Goal: Communication & Community: Ask a question

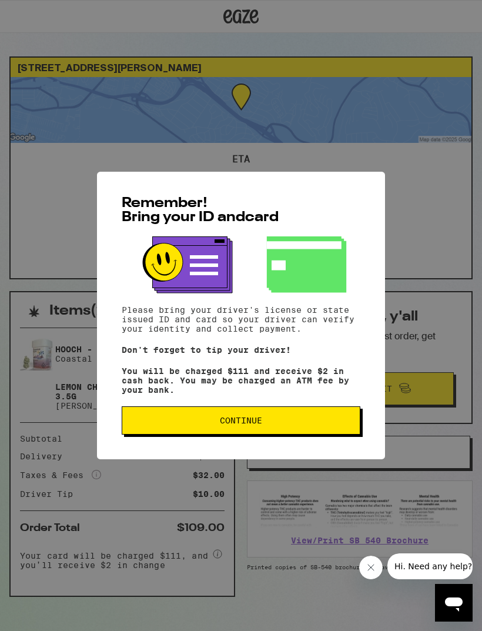
click at [208, 424] on span "Continue" at bounding box center [241, 420] width 219 height 8
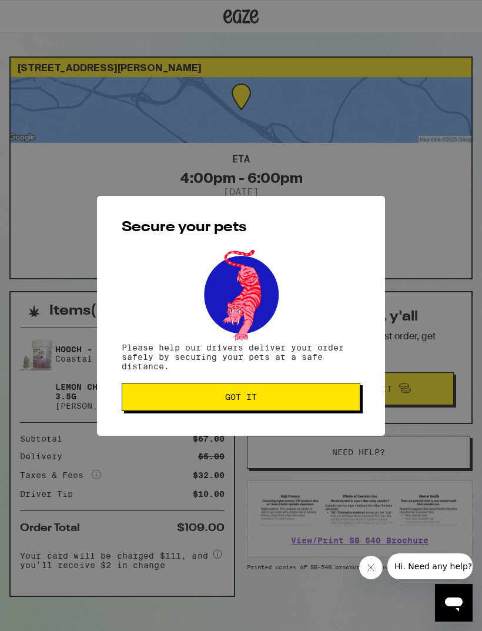
click at [169, 396] on span "Got it" at bounding box center [241, 397] width 219 height 8
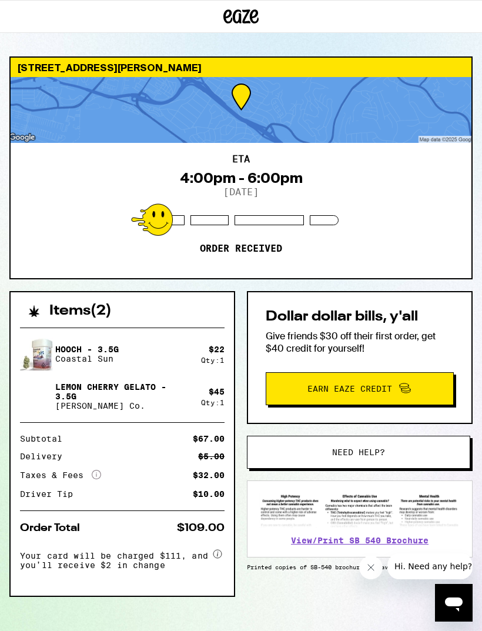
click at [407, 208] on div "ETA 4:00pm - 6:00pm [DATE] Order received" at bounding box center [241, 210] width 461 height 135
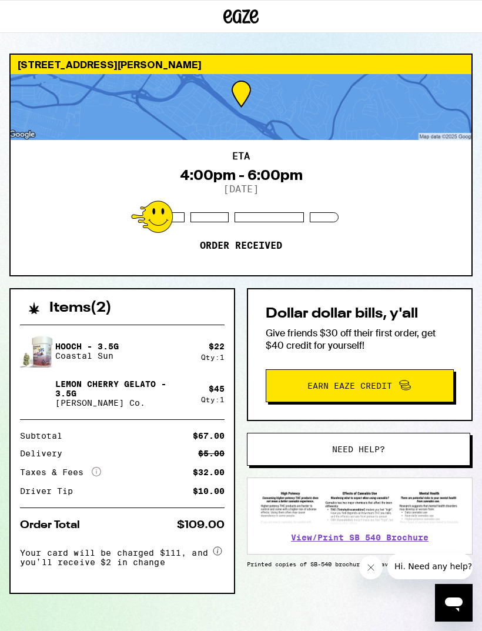
scroll to position [1, 0]
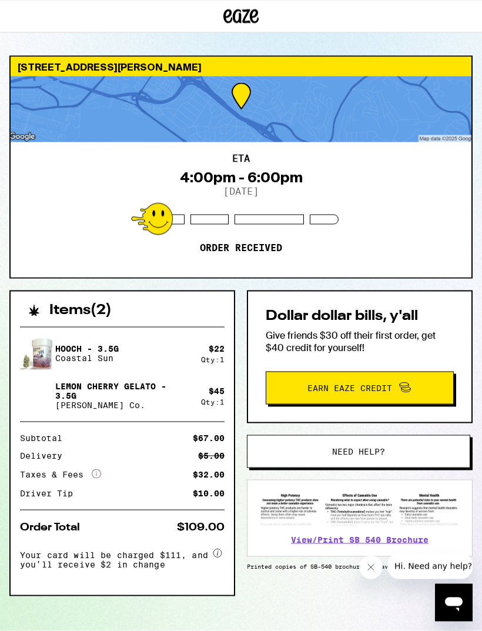
click at [105, 567] on span "Your card will be charged $111, and you’ll receive $2 in change" at bounding box center [115, 557] width 191 height 23
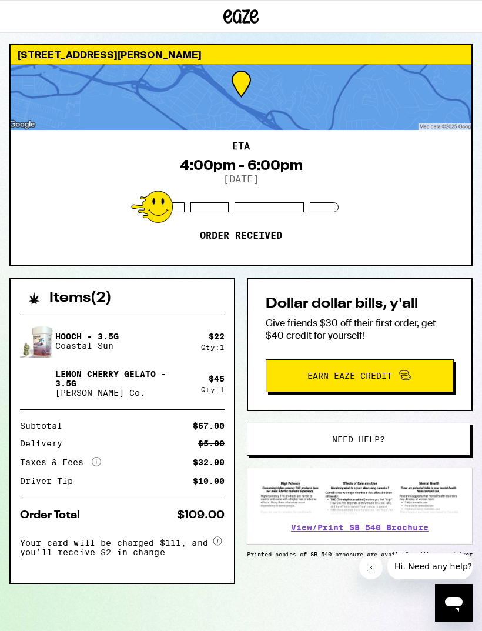
scroll to position [0, 0]
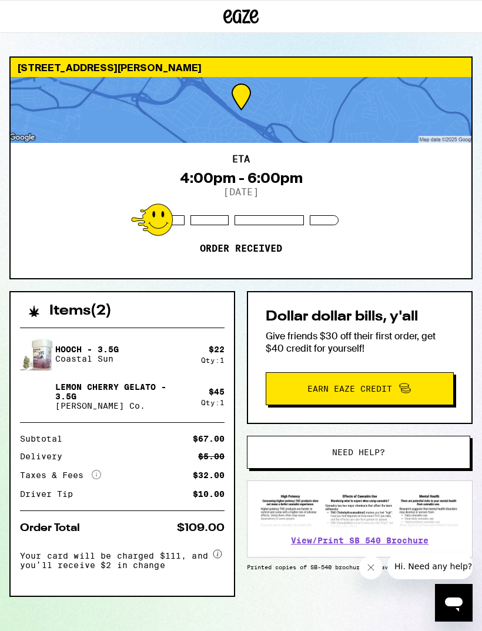
click at [423, 188] on div "ETA 4:00pm - 6:00pm [DATE] Order received" at bounding box center [241, 210] width 461 height 135
click at [96, 448] on div "Subtotal $67.00 Delivery $5.00 Taxes & Fees More Info $32.00 Driver Tip $10.00" at bounding box center [122, 467] width 205 height 64
click at [434, 174] on div "ETA 4:00pm - 6:00pm [DATE] Order received" at bounding box center [241, 210] width 461 height 135
click at [251, 23] on icon at bounding box center [240, 16] width 35 height 21
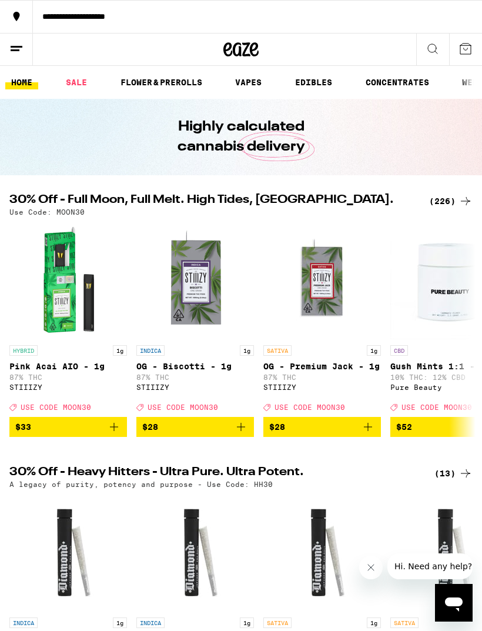
click at [14, 11] on icon at bounding box center [16, 16] width 14 height 14
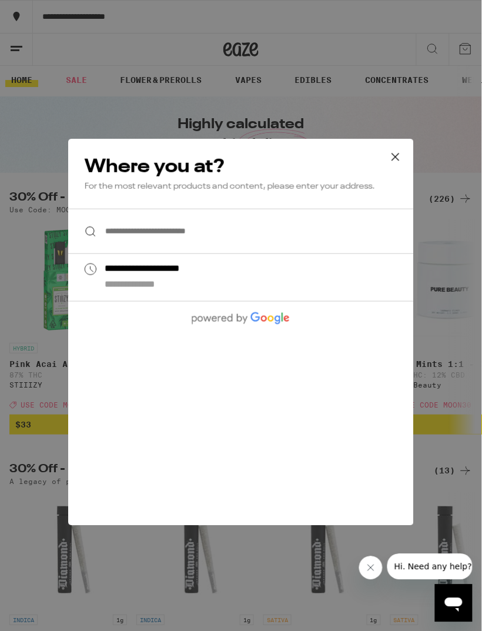
scroll to position [3, 0]
click at [402, 151] on icon at bounding box center [396, 157] width 18 height 18
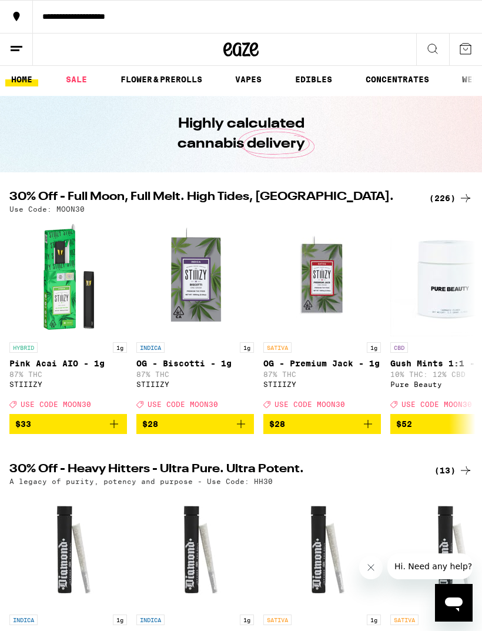
scroll to position [0, 0]
click at [15, 46] on line at bounding box center [17, 46] width 12 height 0
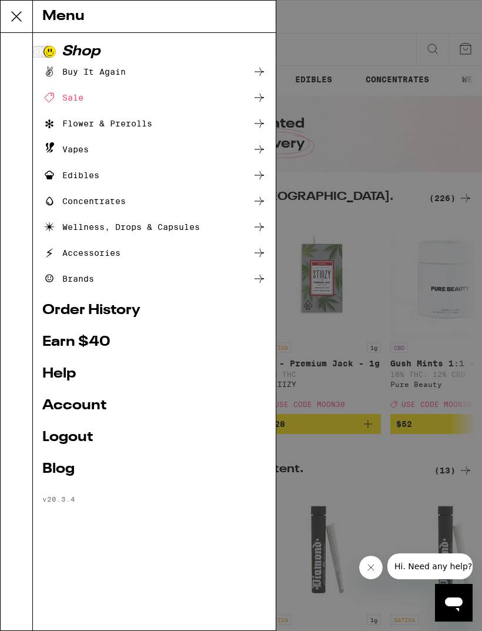
click at [77, 308] on link "Order History" at bounding box center [154, 310] width 224 height 14
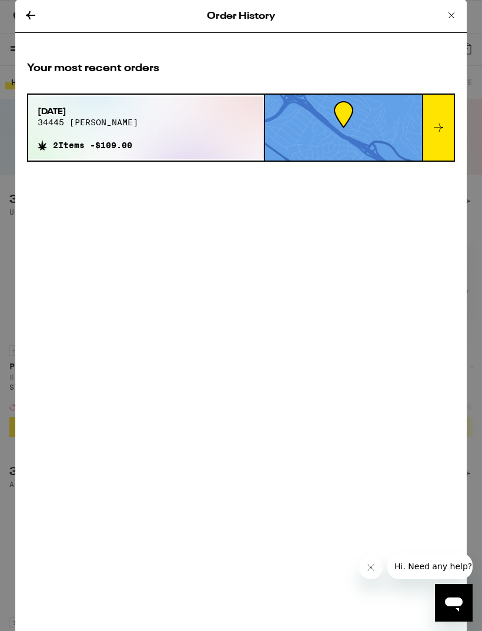
click at [92, 127] on span "34445 [PERSON_NAME]" at bounding box center [88, 122] width 101 height 9
click at [437, 135] on icon at bounding box center [439, 128] width 14 height 14
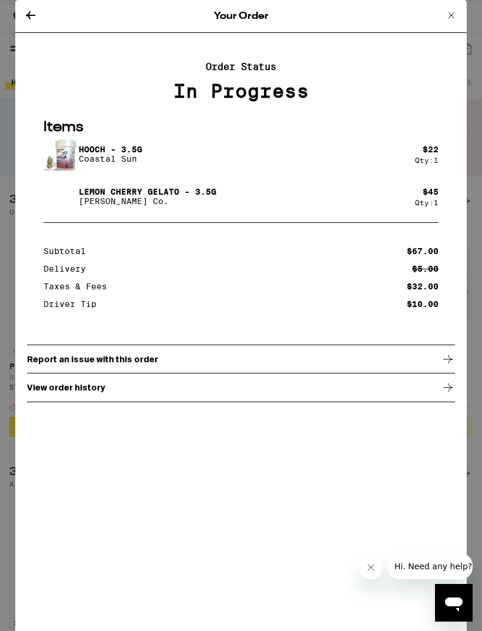
click at [443, 607] on icon "Open messaging window" at bounding box center [453, 602] width 21 height 21
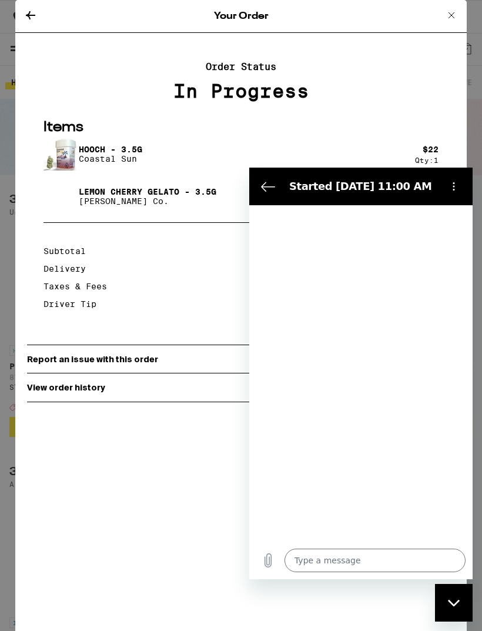
type textarea "x"
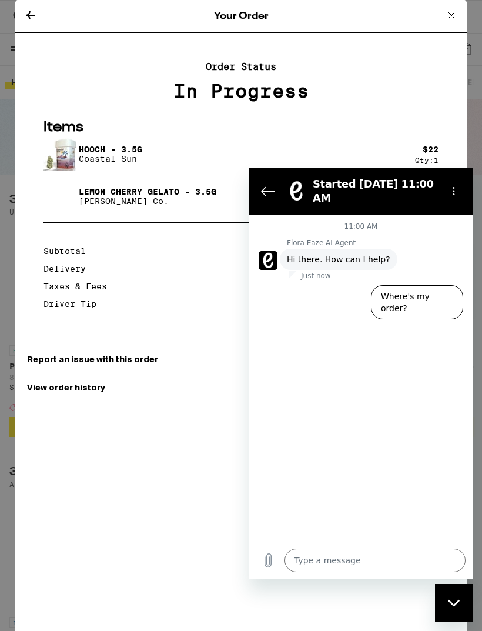
click at [346, 560] on textarea at bounding box center [375, 561] width 181 height 24
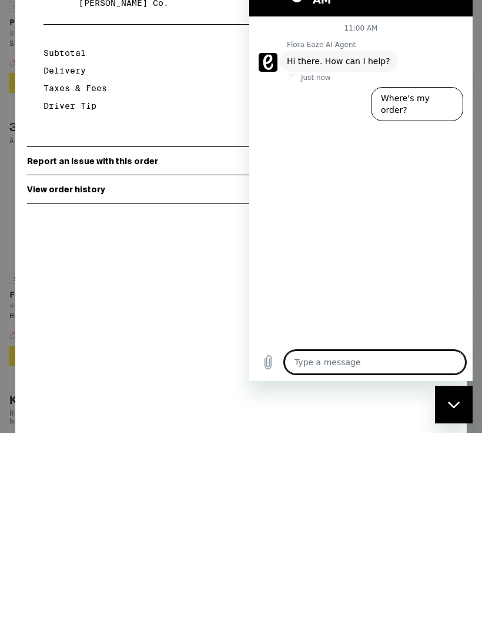
type textarea "C"
type textarea "x"
type textarea "Cc"
type textarea "x"
type textarea "Cca"
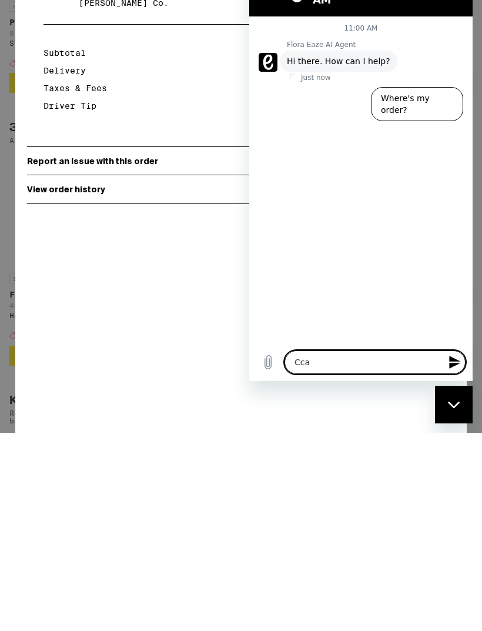
type textarea "x"
type textarea "Can"
type textarea "x"
type textarea "Can"
type textarea "x"
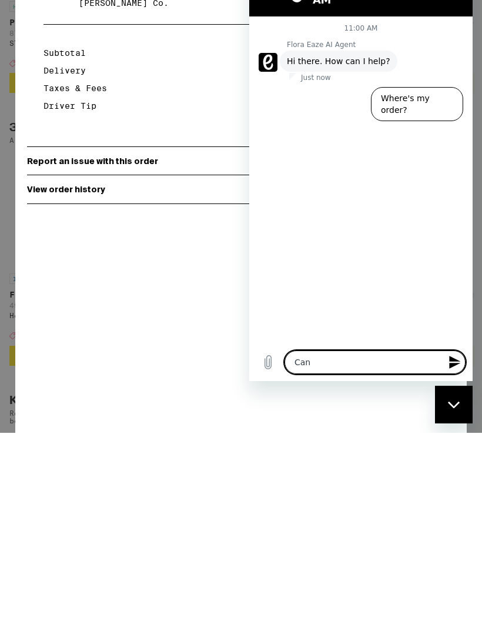
type textarea "Can I"
type textarea "x"
type textarea "Can I"
type textarea "x"
type textarea "Can I c"
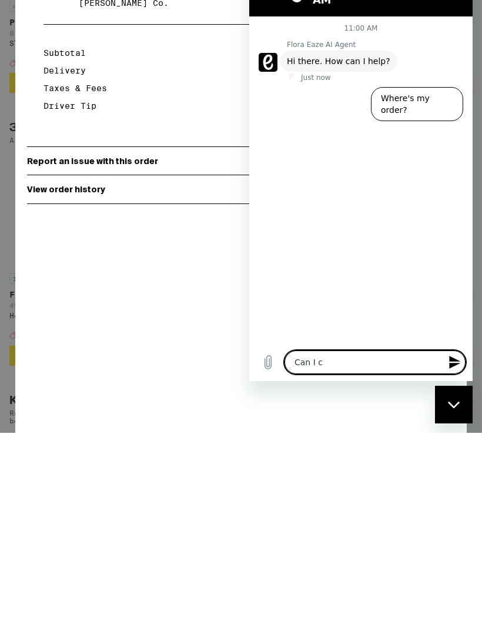
type textarea "x"
type textarea "Can I ch"
type textarea "x"
type textarea "Can I change"
type textarea "x"
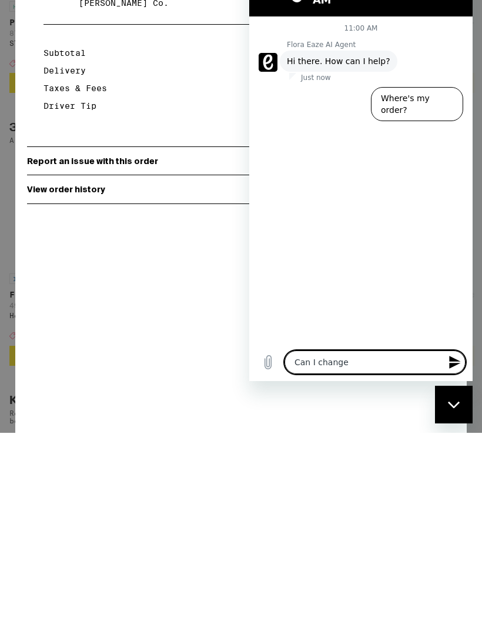
type textarea "Can I change"
type textarea "x"
type textarea "Can I change d"
type textarea "x"
type textarea "Can I change de"
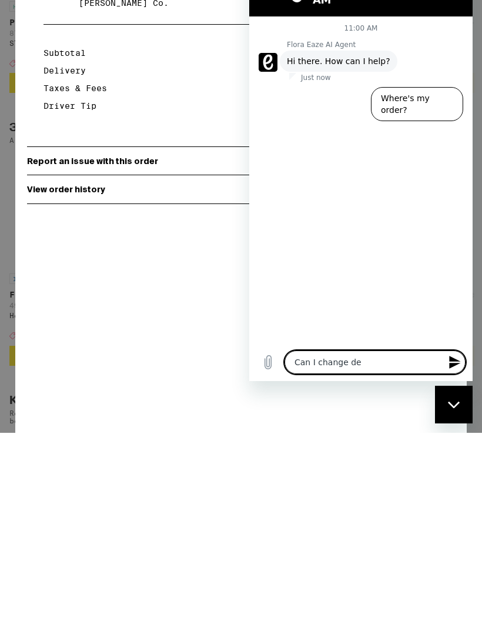
type textarea "x"
type textarea "Can I change delivery"
type textarea "x"
type textarea "Can I change delivery"
type textarea "x"
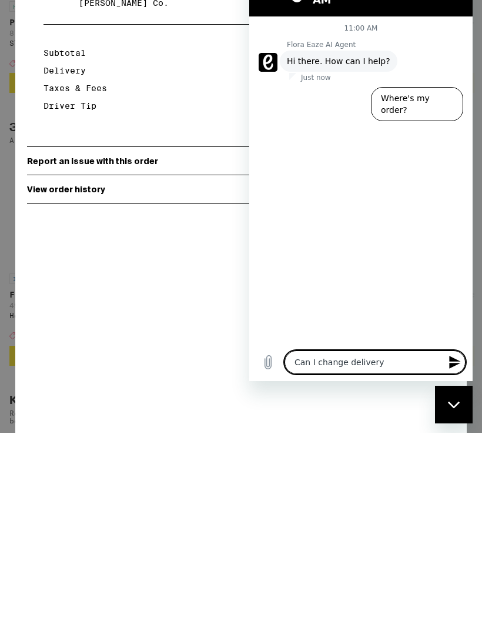
type textarea "Can I change delivery t"
type textarea "x"
type textarea "Can I change delivery ti"
type textarea "x"
type textarea "Can I change delivery [PERSON_NAME]"
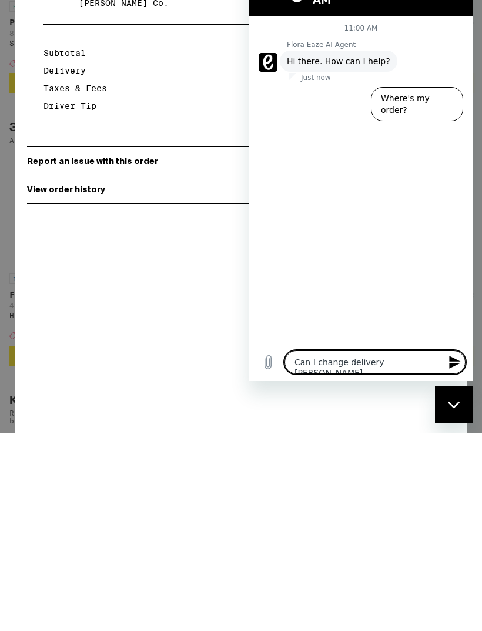
type textarea "x"
type textarea "Can I change delivery time"
type textarea "x"
type textarea "Can I change delivery time?"
type textarea "x"
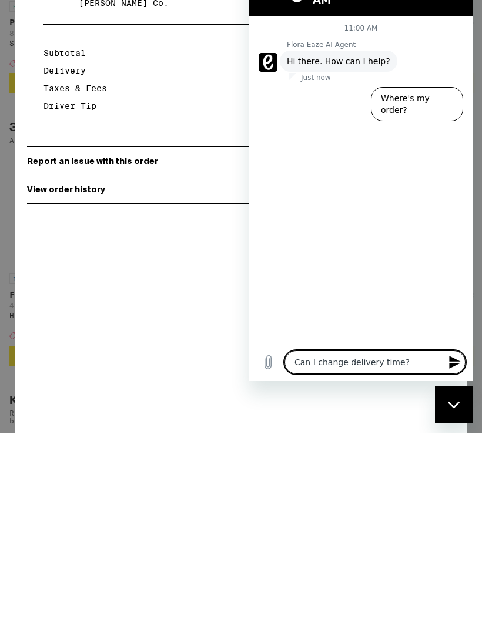
type textarea "Can I change delivery time?"
click at [454, 355] on button "Send message" at bounding box center [454, 363] width 24 height 24
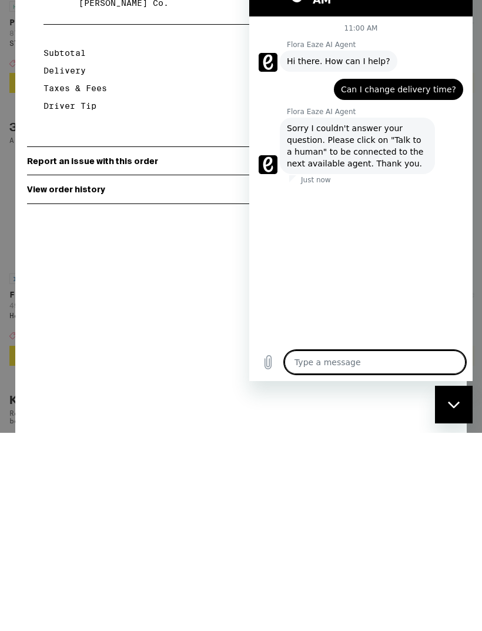
click at [451, 403] on icon "Close messaging window" at bounding box center [454, 405] width 12 height 8
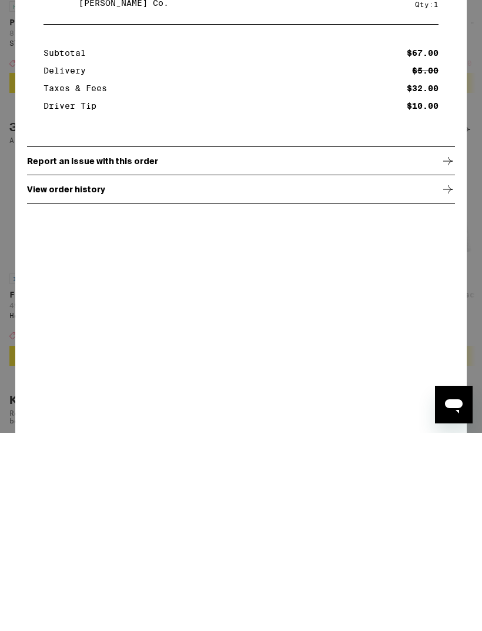
scroll to position [344, 0]
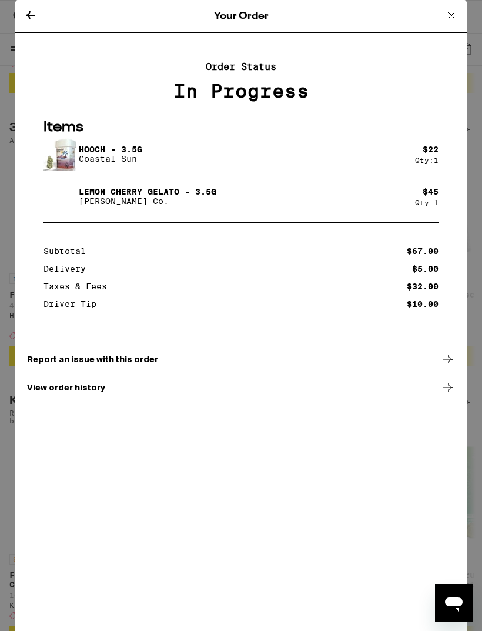
click at [475, 236] on div "Your Order Order Status In Progress Items Hooch - 3.5g Coastal Sun $ 22 Qty: 1 …" at bounding box center [241, 315] width 482 height 631
click at [36, 19] on icon at bounding box center [31, 15] width 14 height 14
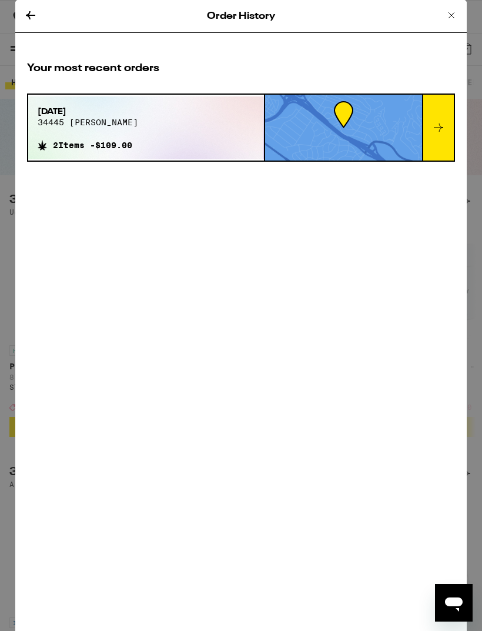
click at [26, 14] on icon at bounding box center [30, 15] width 9 height 8
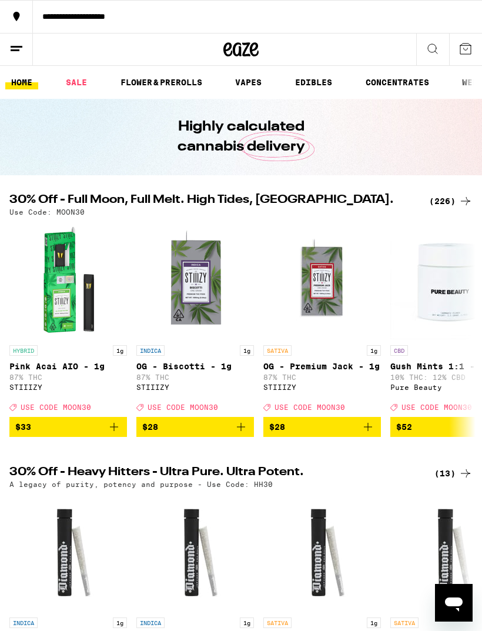
scroll to position [3, 0]
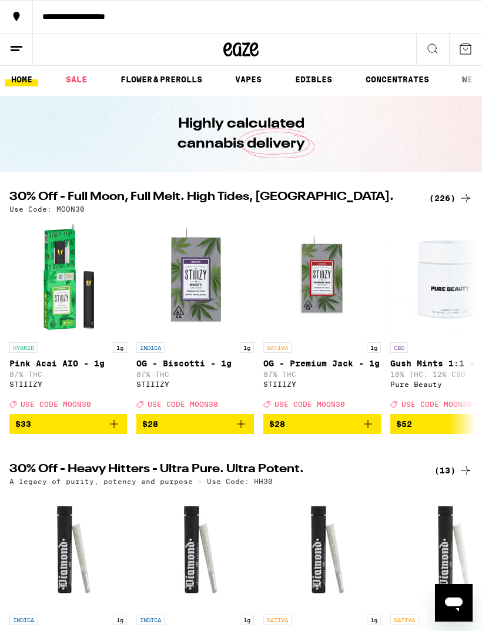
click at [75, 15] on div "**********" at bounding box center [257, 16] width 449 height 8
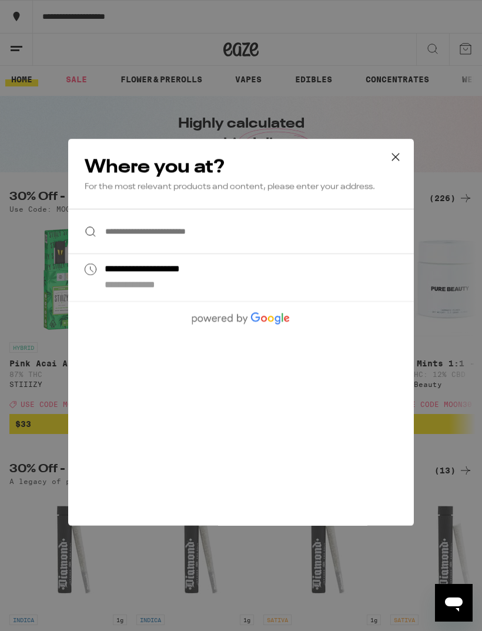
click at [398, 159] on icon at bounding box center [395, 156] width 7 height 7
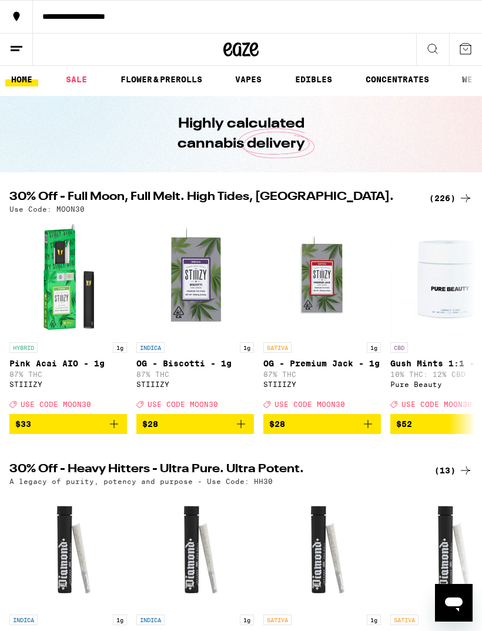
click at [16, 14] on icon at bounding box center [17, 16] width 6 height 9
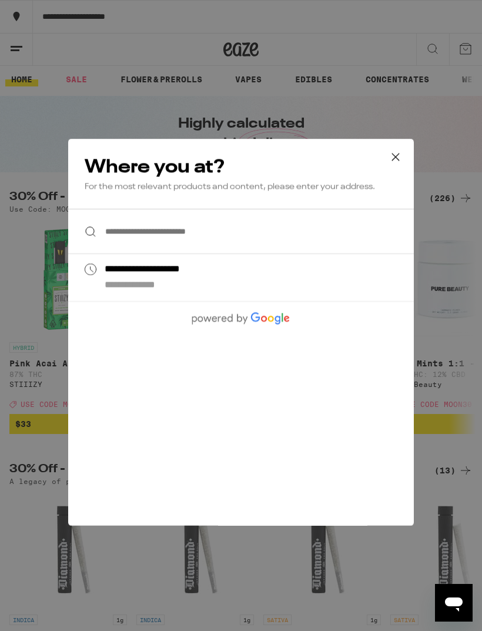
click at [396, 155] on icon at bounding box center [396, 157] width 18 height 18
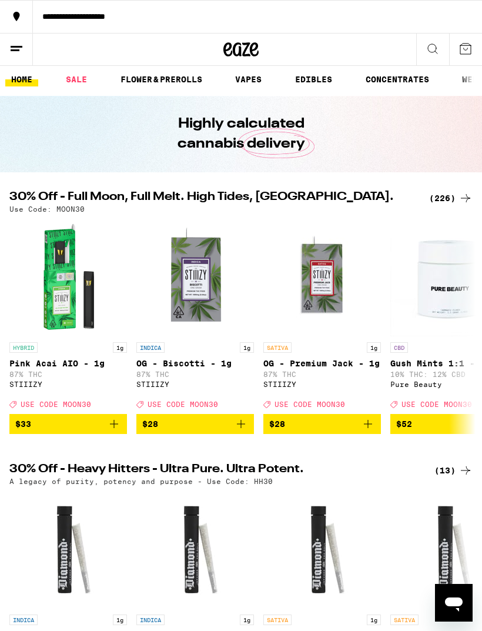
click at [18, 48] on icon at bounding box center [16, 49] width 14 height 14
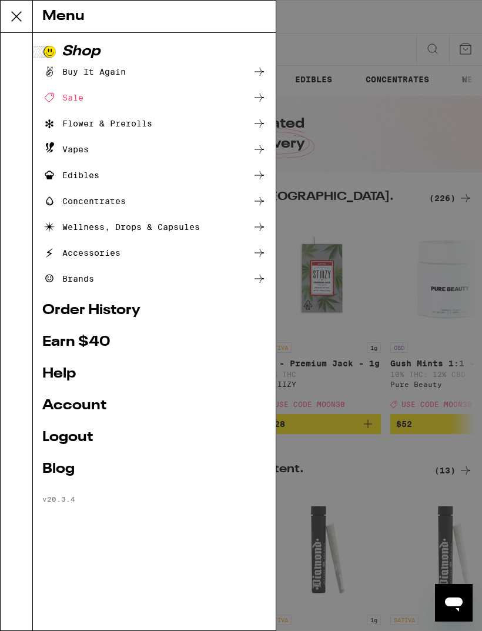
scroll to position [0, 0]
click at [59, 373] on link "Help" at bounding box center [154, 374] width 224 height 14
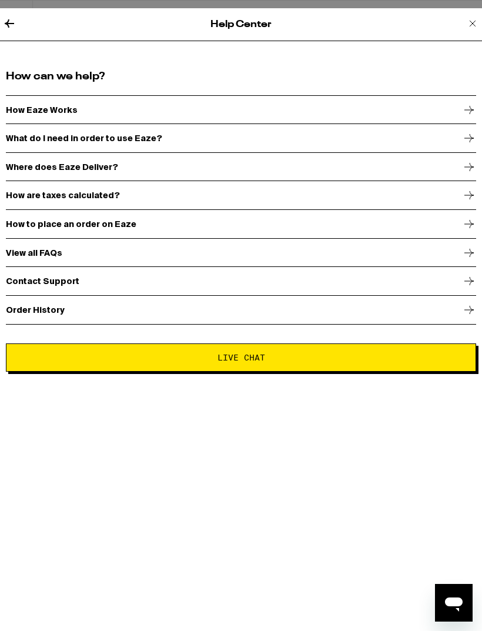
click at [252, 361] on span "Live Chat" at bounding box center [242, 357] width 48 height 8
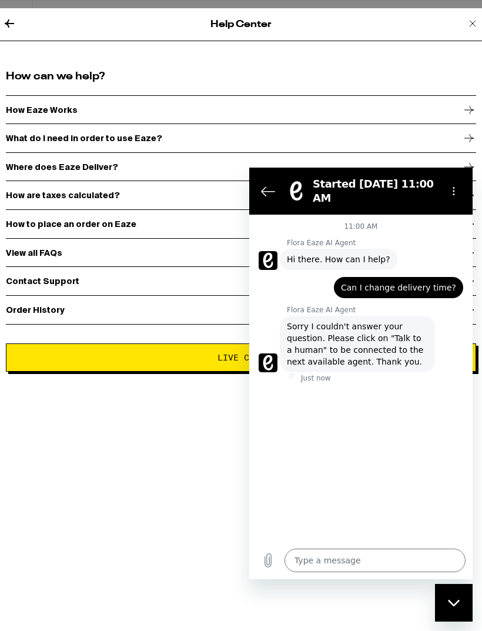
click at [453, 192] on circle "Options menu" at bounding box center [454, 192] width 2 height 2
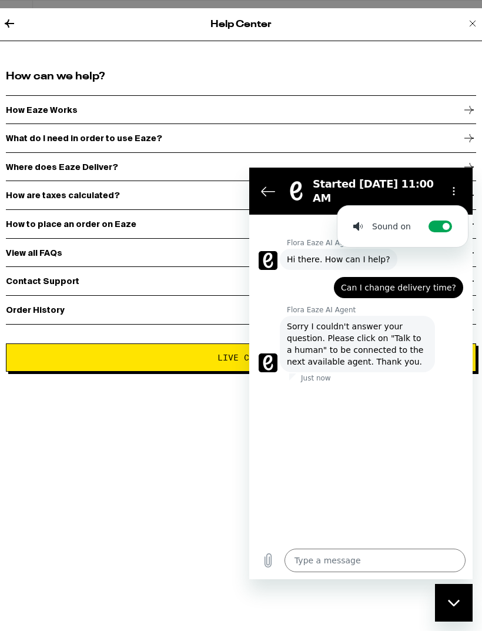
click at [452, 605] on icon "Close messaging window" at bounding box center [454, 603] width 12 height 8
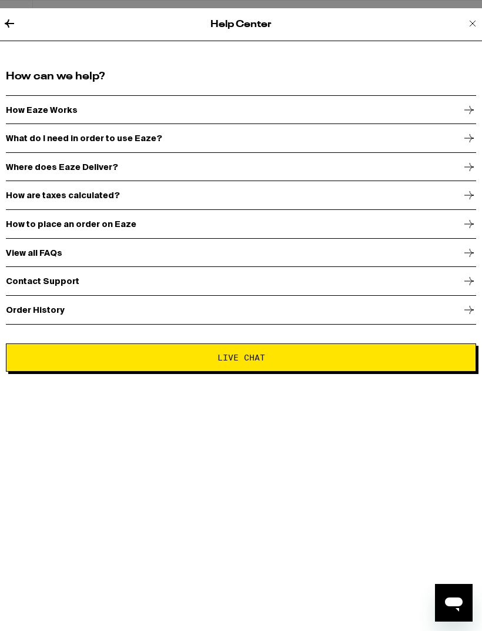
click at [22, 286] on p "Contact Support" at bounding box center [43, 280] width 74 height 9
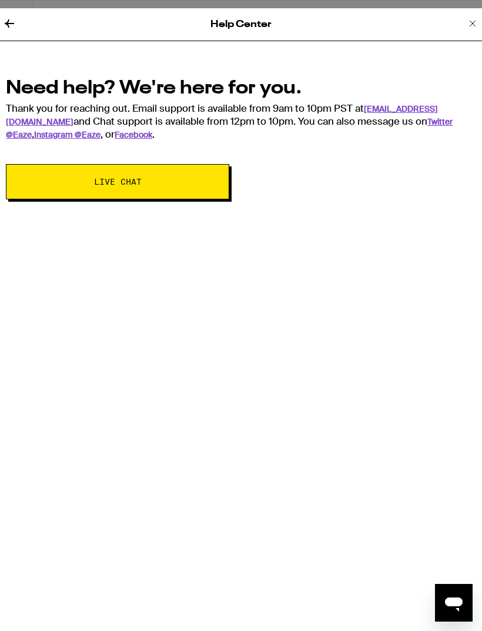
click at [77, 184] on span "Live Chat" at bounding box center [118, 182] width 128 height 8
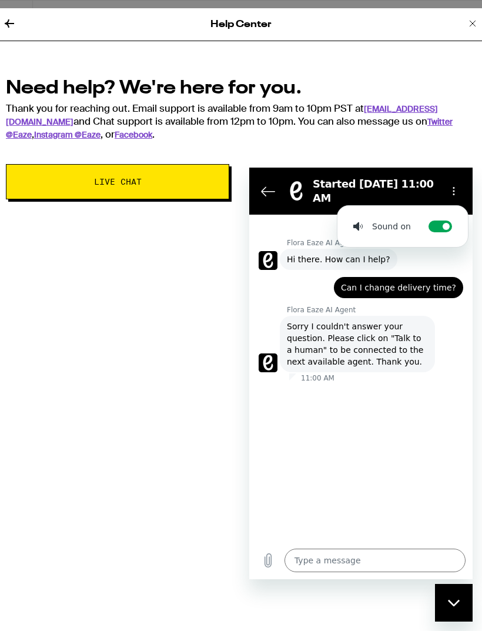
click at [465, 193] on button "Options menu" at bounding box center [454, 191] width 24 height 24
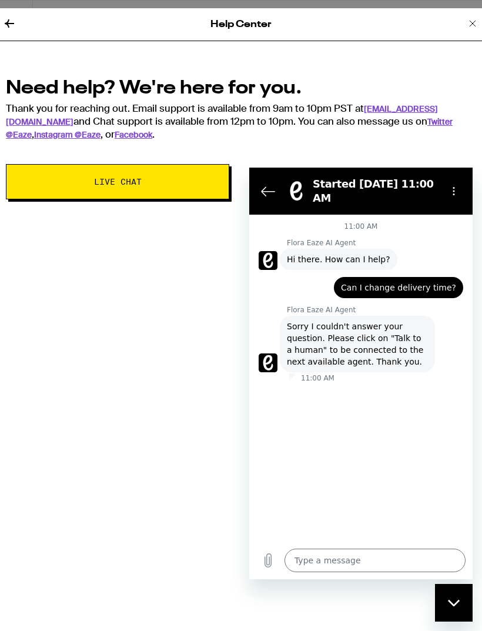
click at [455, 600] on icon "Close messaging window" at bounding box center [454, 603] width 12 height 8
type textarea "x"
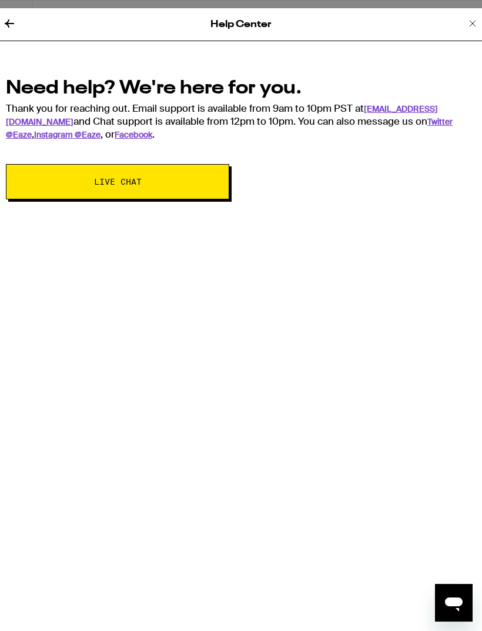
click at [14, 22] on icon at bounding box center [9, 23] width 9 height 8
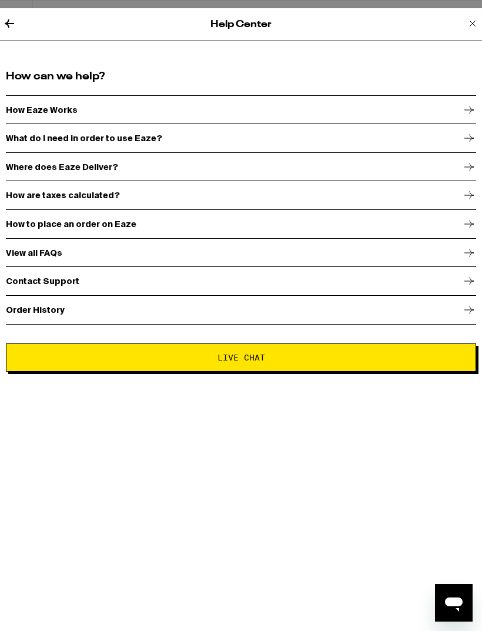
click at [2, 29] on icon at bounding box center [9, 23] width 14 height 14
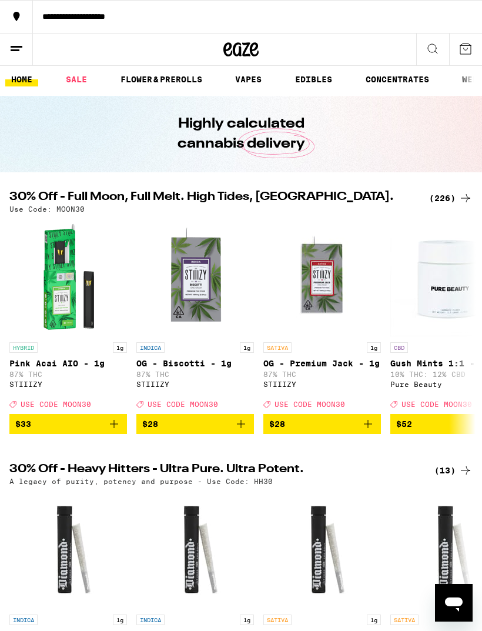
click at [18, 46] on line at bounding box center [17, 46] width 12 height 0
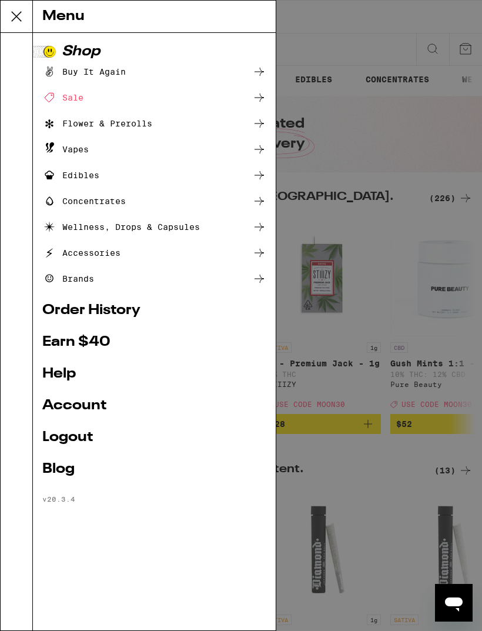
click at [37, 389] on div "Shop Buy It Again Sale Flower & Prerolls Vapes Edibles Concentrates Wellness, D…" at bounding box center [154, 332] width 243 height 598
click at [64, 399] on link "Account" at bounding box center [154, 406] width 224 height 14
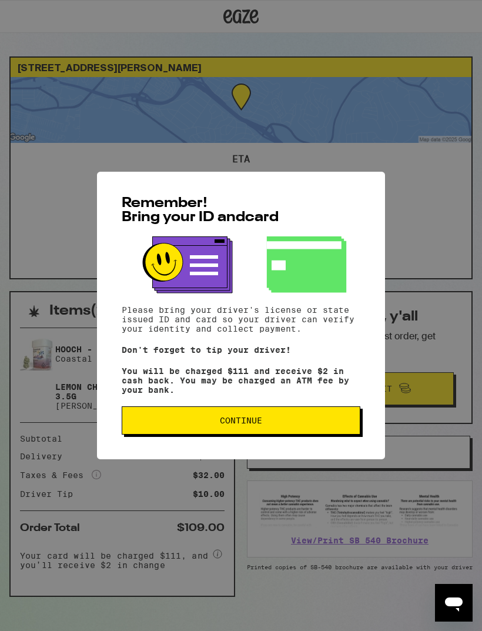
click at [197, 425] on span "Continue" at bounding box center [241, 420] width 219 height 8
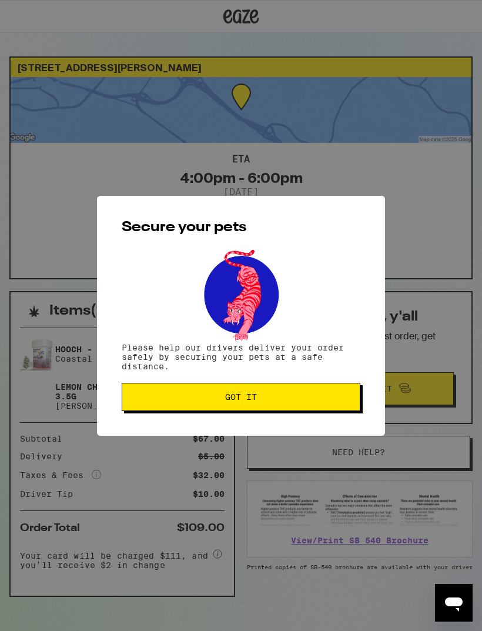
click at [186, 397] on span "Got it" at bounding box center [241, 397] width 219 height 8
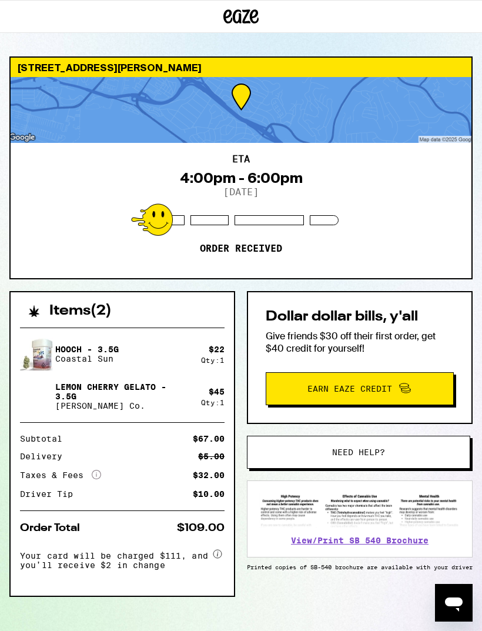
click at [242, 6] on icon at bounding box center [240, 16] width 35 height 21
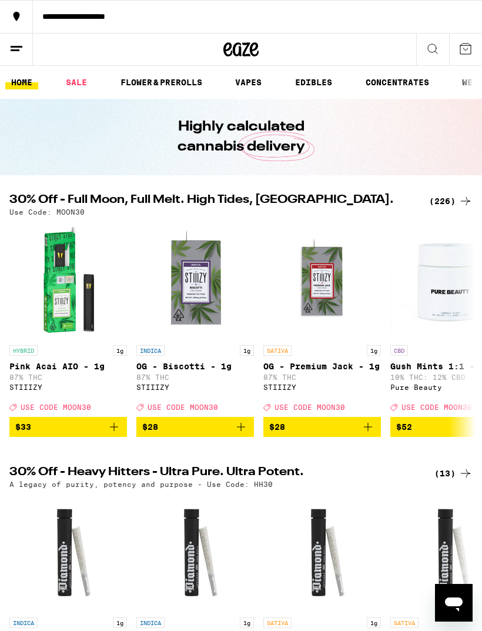
click at [18, 50] on line at bounding box center [15, 50] width 9 height 0
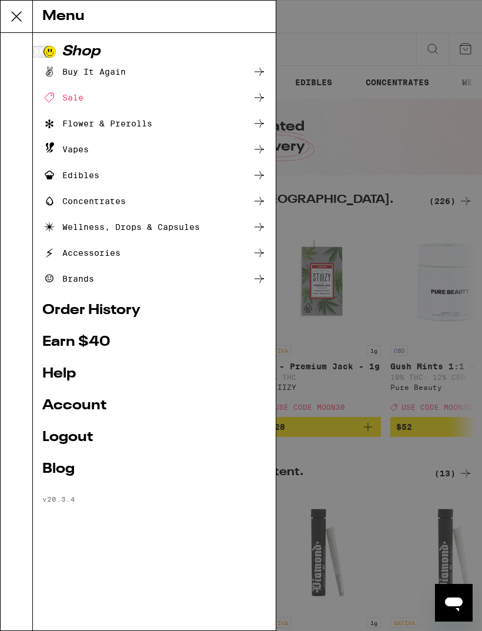
click at [21, 46] on div at bounding box center [17, 332] width 32 height 598
click at [55, 303] on link "Order History" at bounding box center [154, 310] width 224 height 14
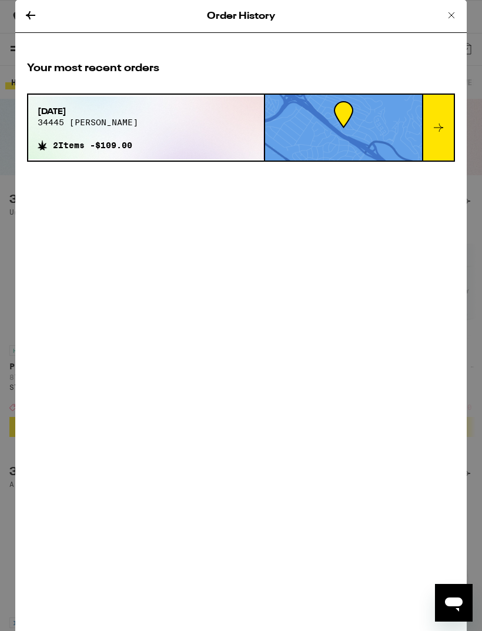
click at [80, 127] on span "34445 [PERSON_NAME]" at bounding box center [88, 122] width 101 height 9
click at [78, 132] on div "[DATE] 34445 [PERSON_NAME]" at bounding box center [88, 121] width 101 height 31
click at [33, 22] on button at bounding box center [31, 16] width 14 height 16
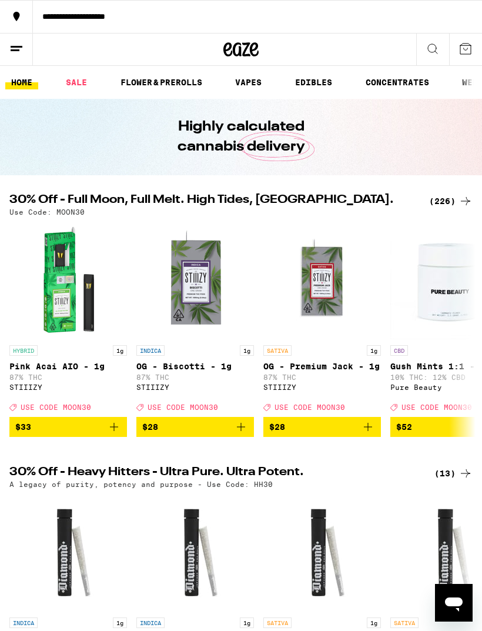
click at [16, 52] on icon at bounding box center [16, 49] width 14 height 14
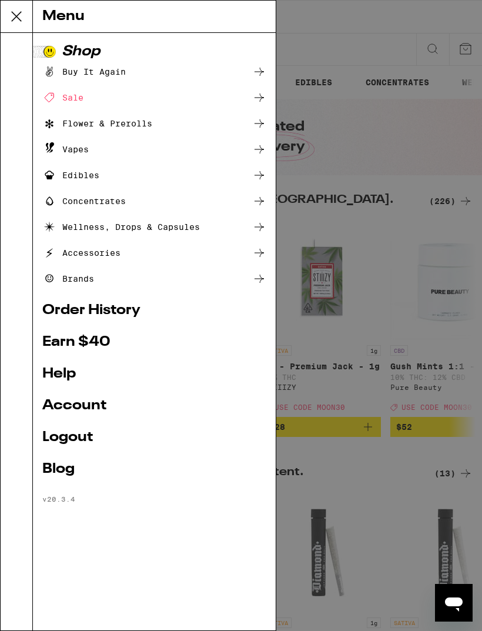
click at [52, 372] on link "Help" at bounding box center [154, 374] width 224 height 14
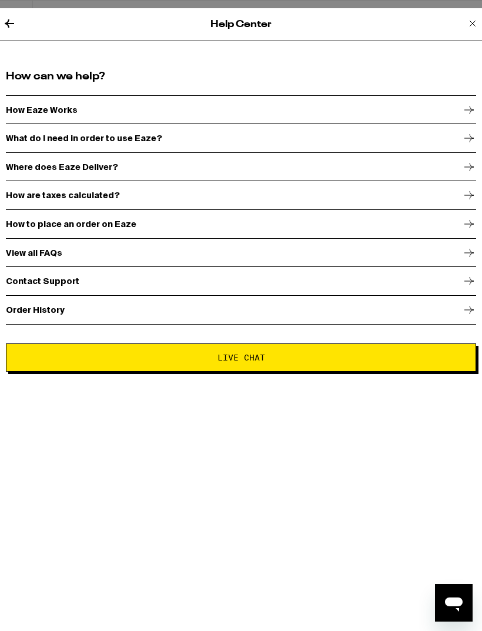
click at [32, 281] on p "Contact Support" at bounding box center [43, 280] width 74 height 9
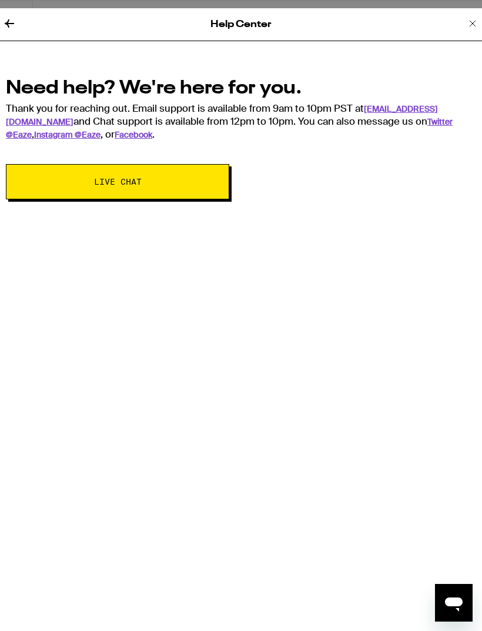
click at [421, 109] on link "[EMAIL_ADDRESS][DOMAIN_NAME]" at bounding box center [222, 116] width 432 height 24
click at [468, 30] on button at bounding box center [473, 24] width 14 height 16
